Goal: Task Accomplishment & Management: Complete application form

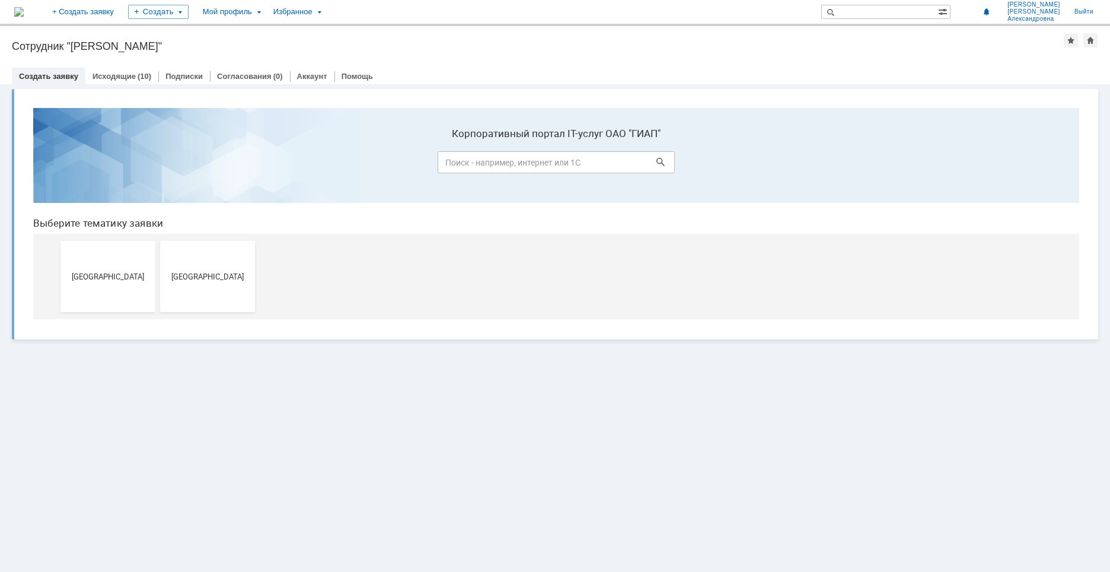
click at [498, 166] on input at bounding box center [556, 162] width 237 height 22
click at [208, 267] on button "[GEOGRAPHIC_DATA]" at bounding box center [207, 276] width 95 height 71
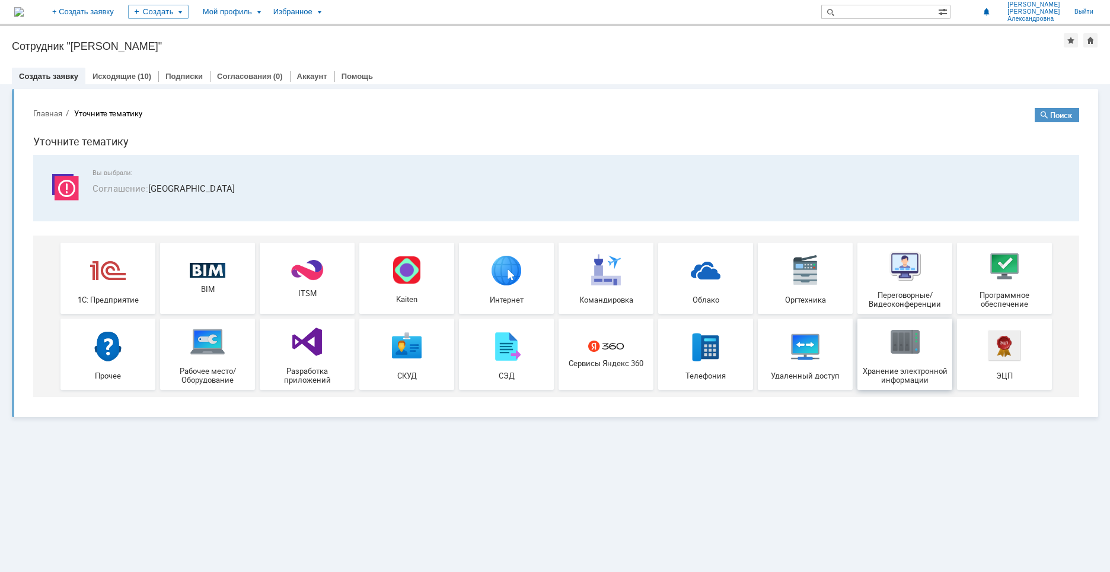
click at [904, 371] on span "Хранение электронной информации" at bounding box center [905, 375] width 88 height 18
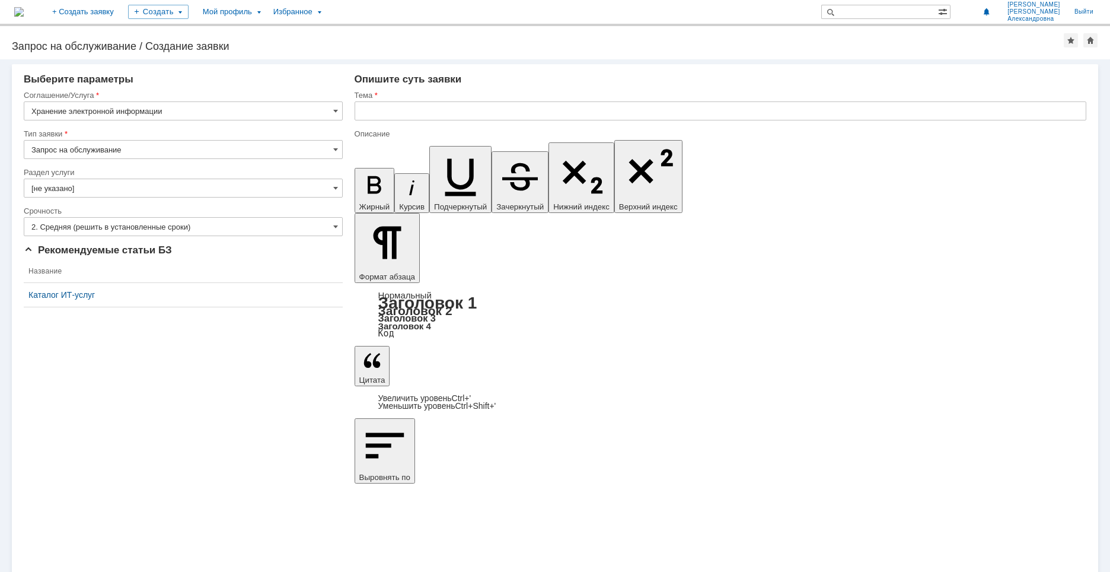
click at [240, 149] on input "Запрос на обслуживание" at bounding box center [183, 149] width 319 height 19
click at [367, 408] on div "Внимание! Выберите параметры Соглашение/Услуга Хранение электронной информации …" at bounding box center [555, 315] width 1110 height 512
type input "Запрос на обслуживание"
click at [218, 185] on input "[не указано]" at bounding box center [183, 187] width 319 height 19
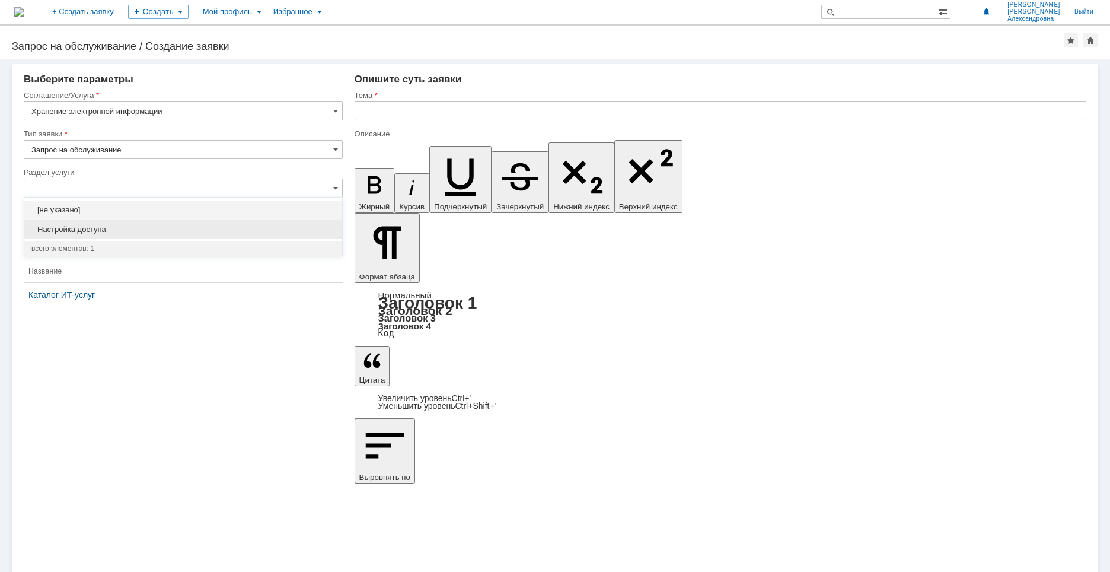
click at [216, 232] on span "Настройка доступа" at bounding box center [183, 229] width 304 height 9
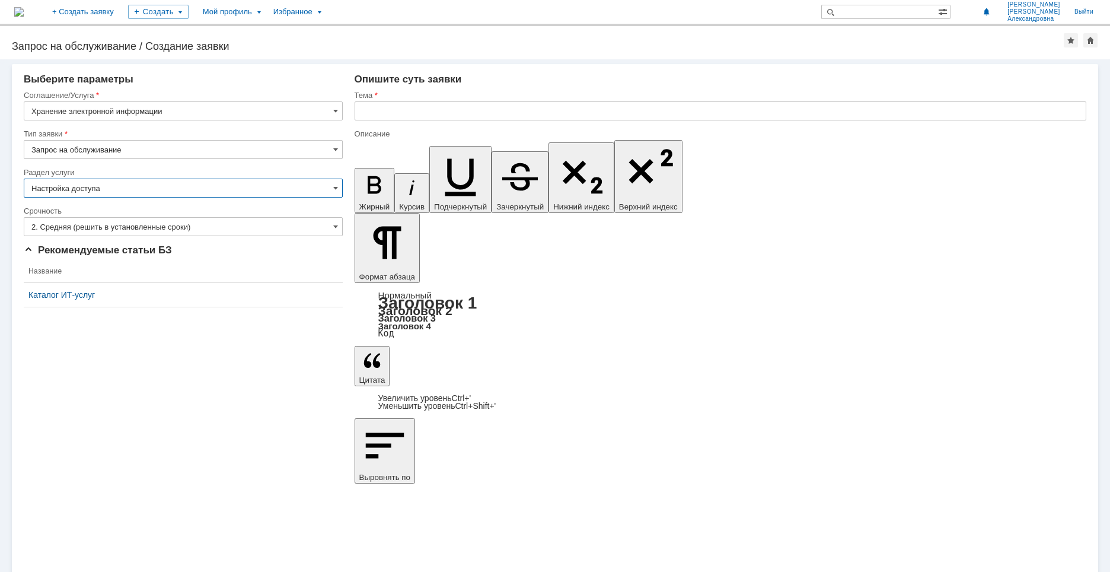
type input "Настройка доступа"
click at [237, 222] on input "2. Средняя (решить в установленные сроки)" at bounding box center [183, 226] width 319 height 19
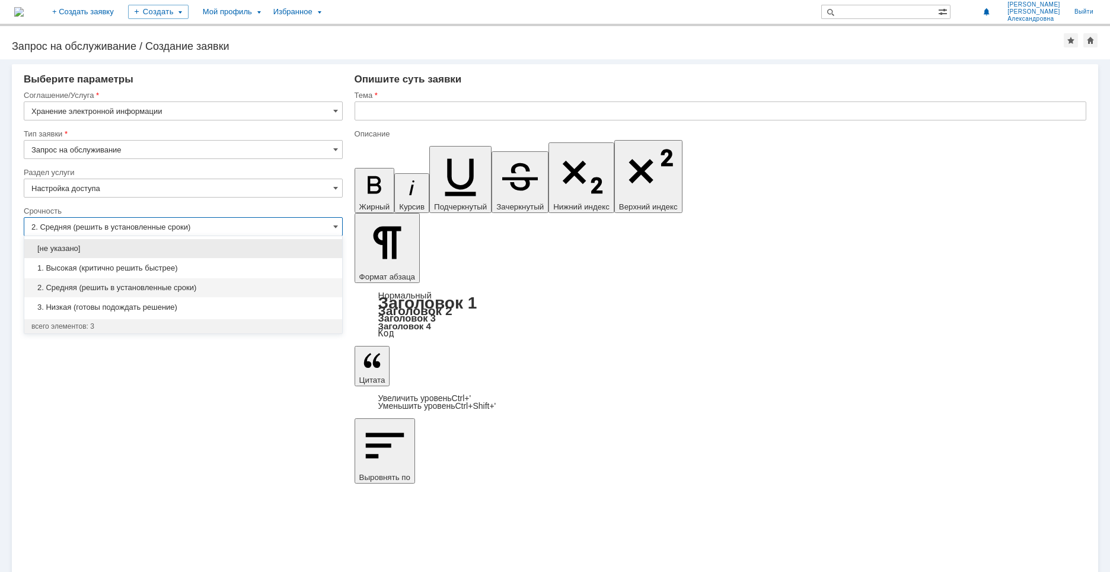
click at [237, 222] on input "2. Средняя (решить в установленные сроки)" at bounding box center [183, 226] width 319 height 19
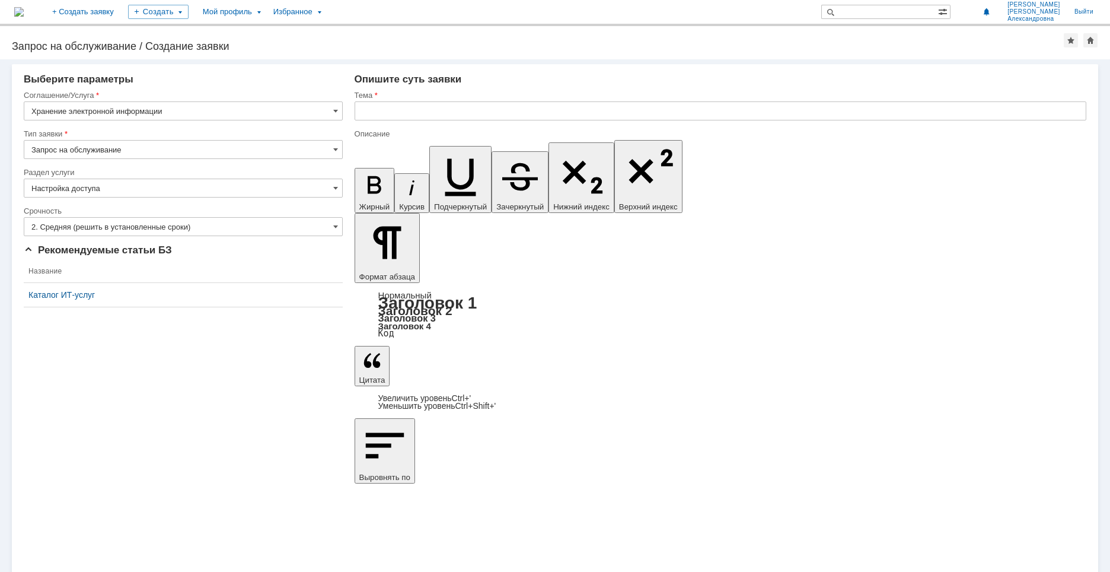
type input "2. Средняя (решить в установленные сроки)"
click at [381, 110] on input "text" at bounding box center [721, 110] width 732 height 19
drag, startPoint x: 489, startPoint y: 4163, endPoint x: 361, endPoint y: 4163, distance: 127.5
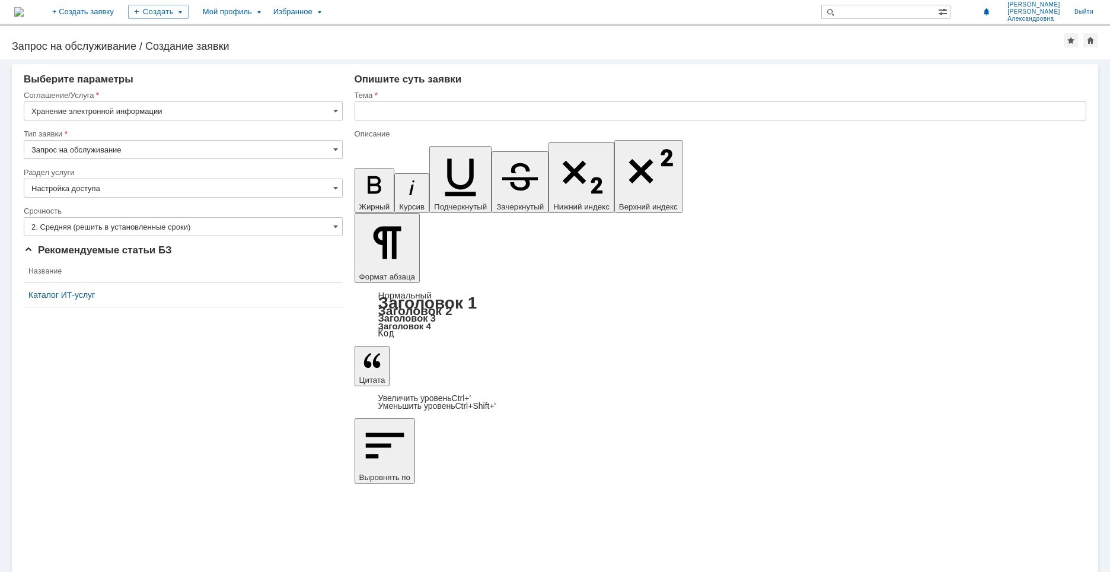
click at [396, 113] on input "text" at bounding box center [721, 110] width 732 height 19
type input "L"
click at [413, 111] on input "Доступ для ТКаченко М.В." at bounding box center [721, 110] width 732 height 19
type input "Доступ для Ткаченко М.В."
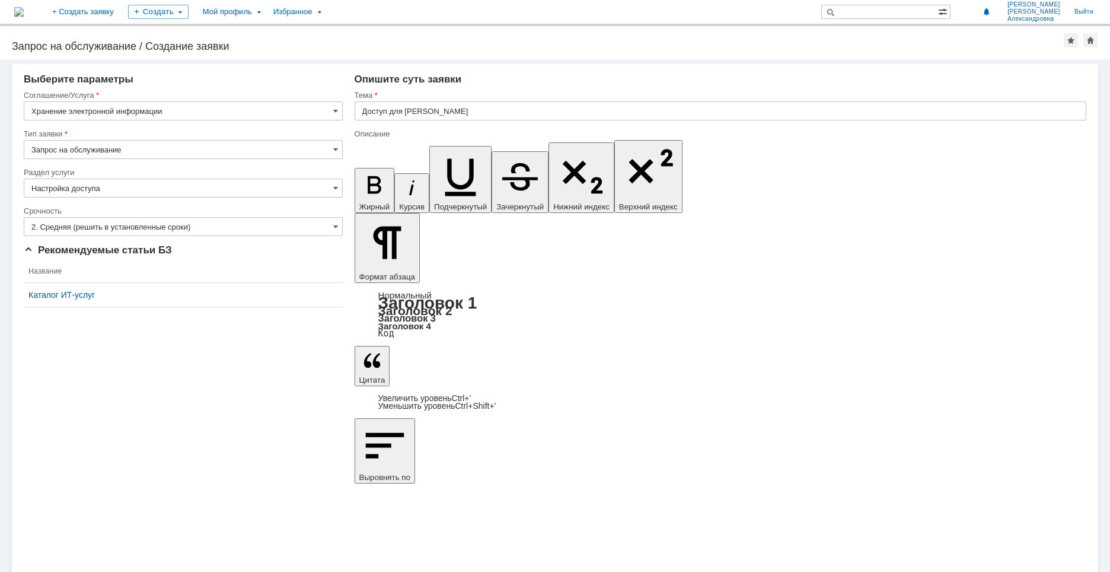
drag, startPoint x: 563, startPoint y: 4162, endPoint x: 540, endPoint y: 4161, distance: 23.1
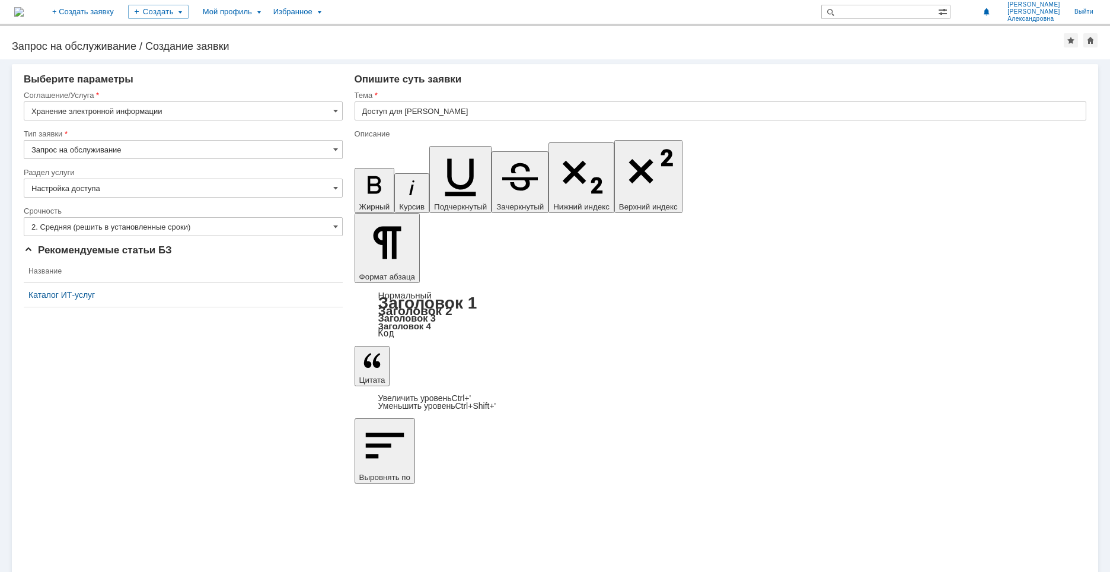
drag, startPoint x: 532, startPoint y: 4166, endPoint x: 513, endPoint y: 4167, distance: 19.6
